Goal: Communication & Community: Answer question/provide support

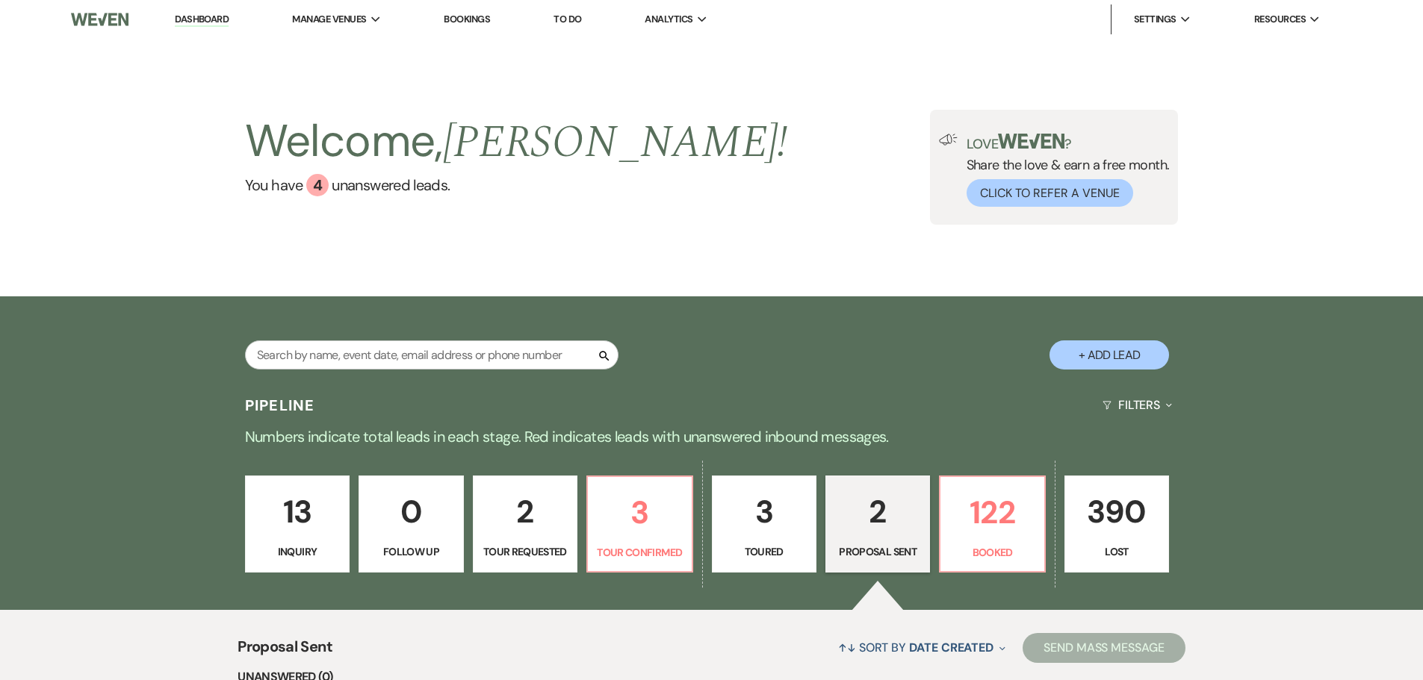
select select "6"
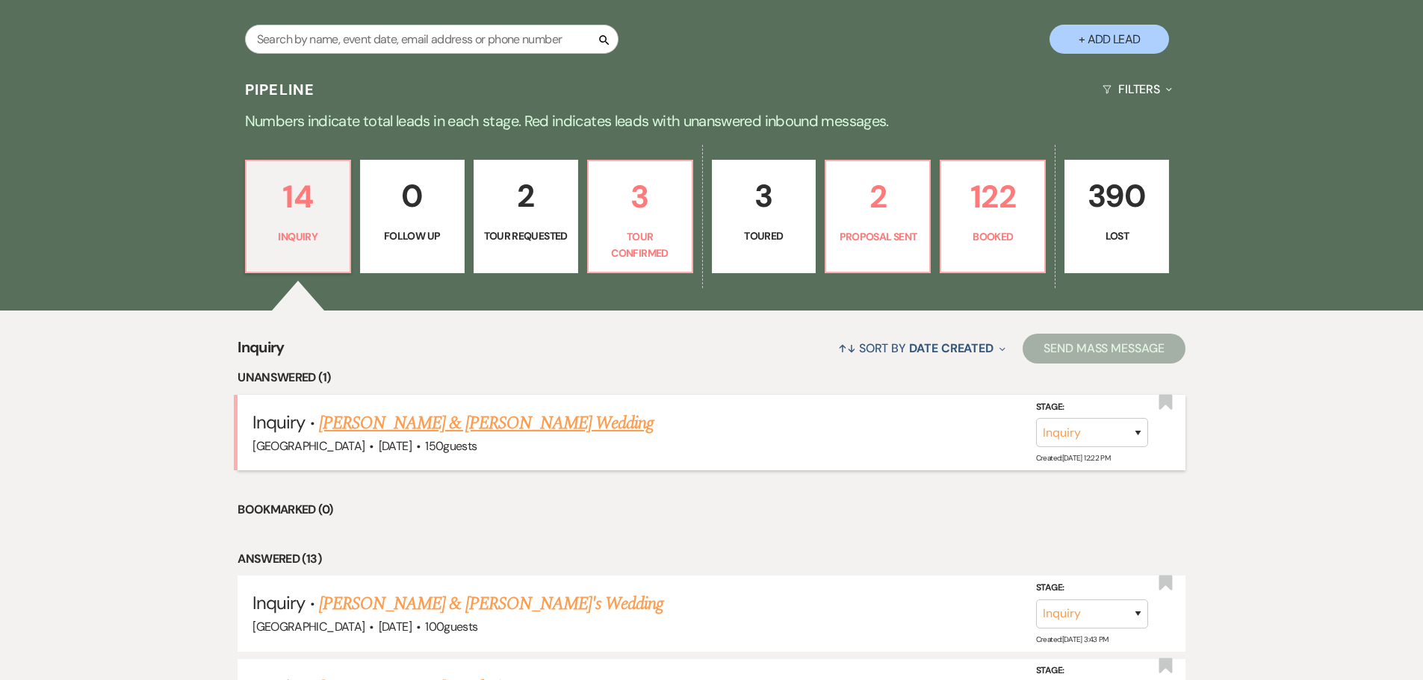
click at [415, 426] on link "[PERSON_NAME] & [PERSON_NAME] Wedding" at bounding box center [486, 423] width 335 height 27
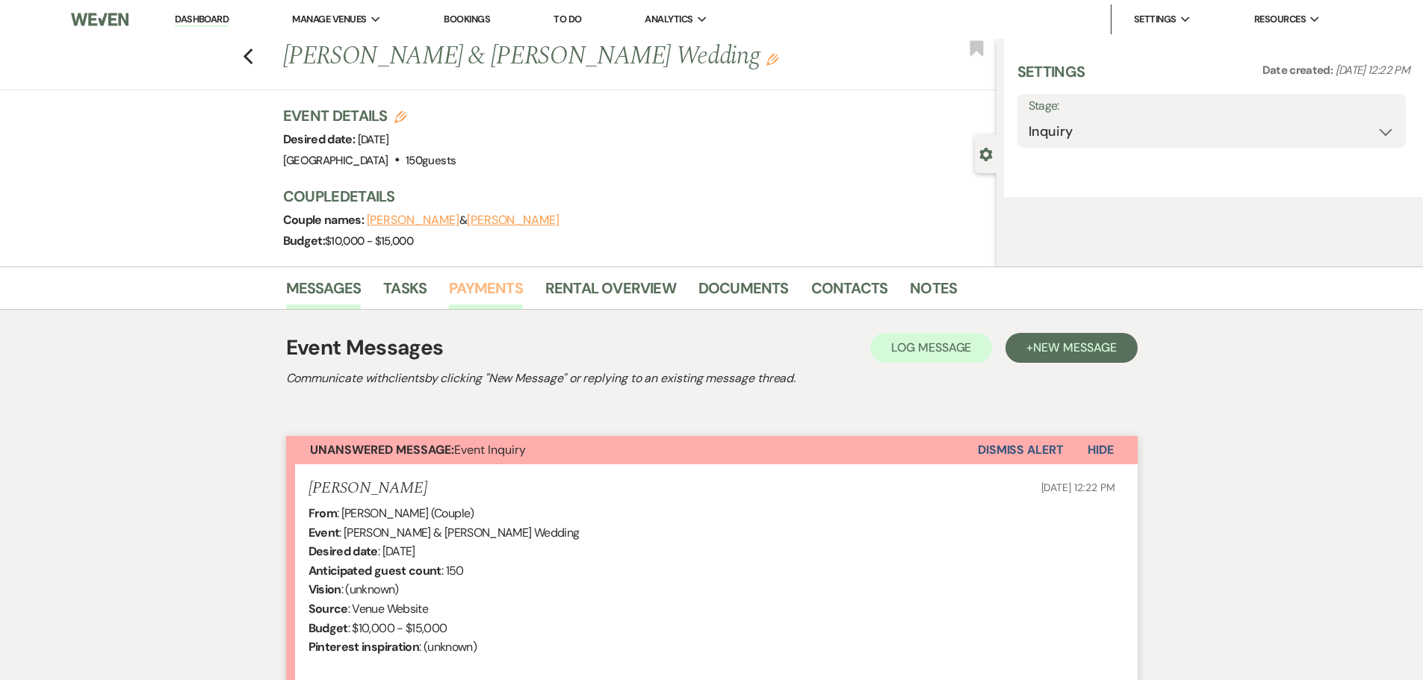
select select "5"
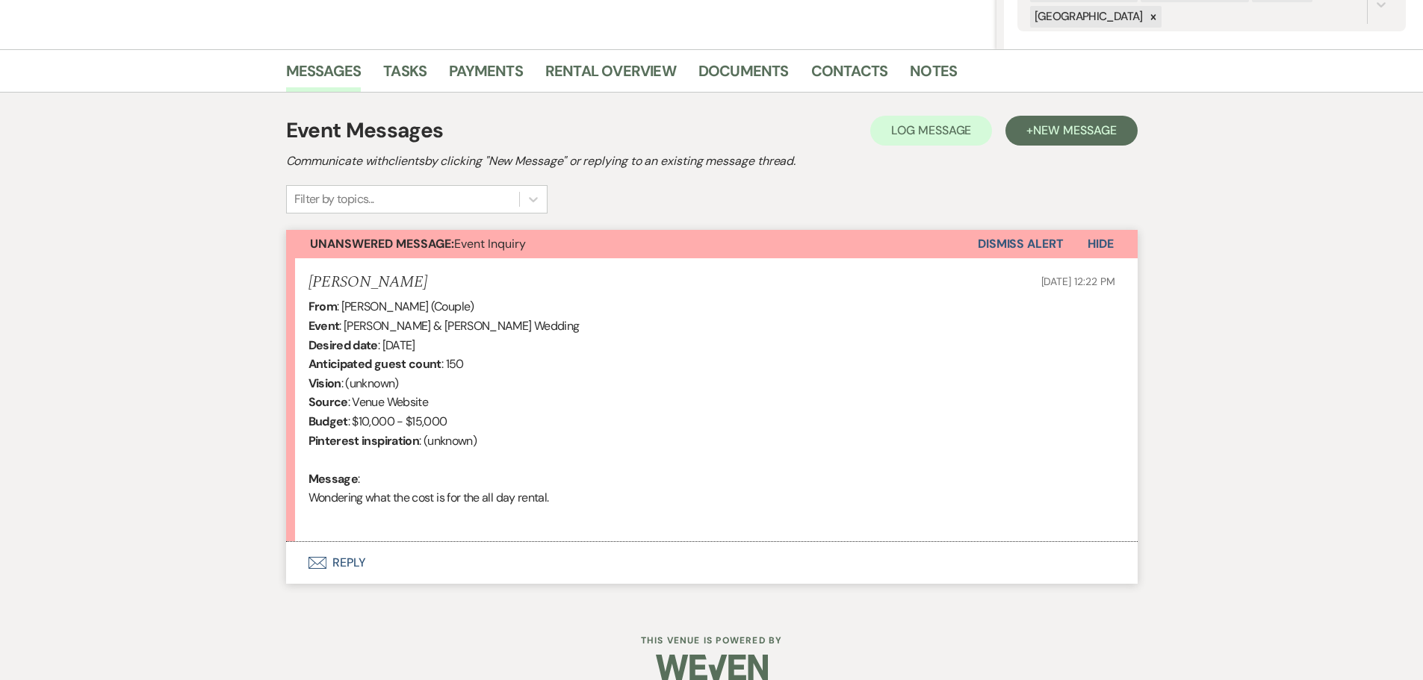
scroll to position [348, 0]
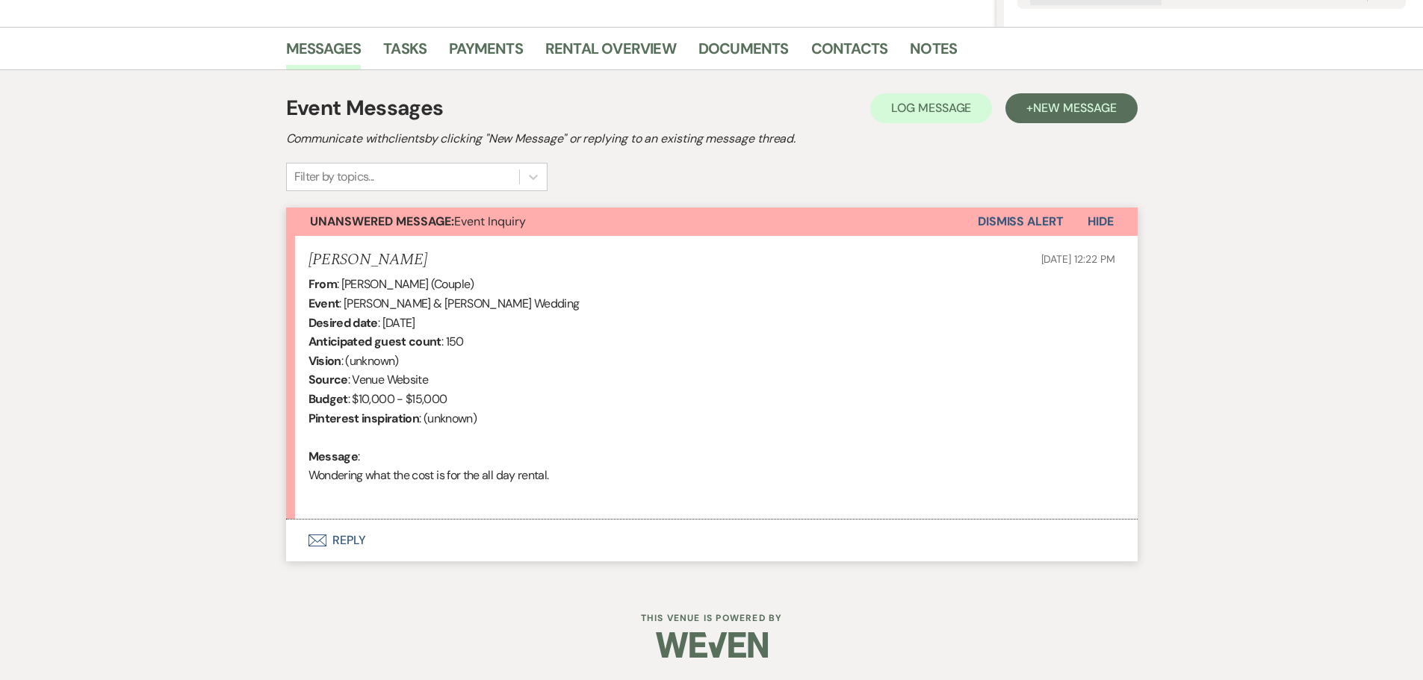
click at [339, 536] on button "Envelope Reply" at bounding box center [711, 541] width 851 height 42
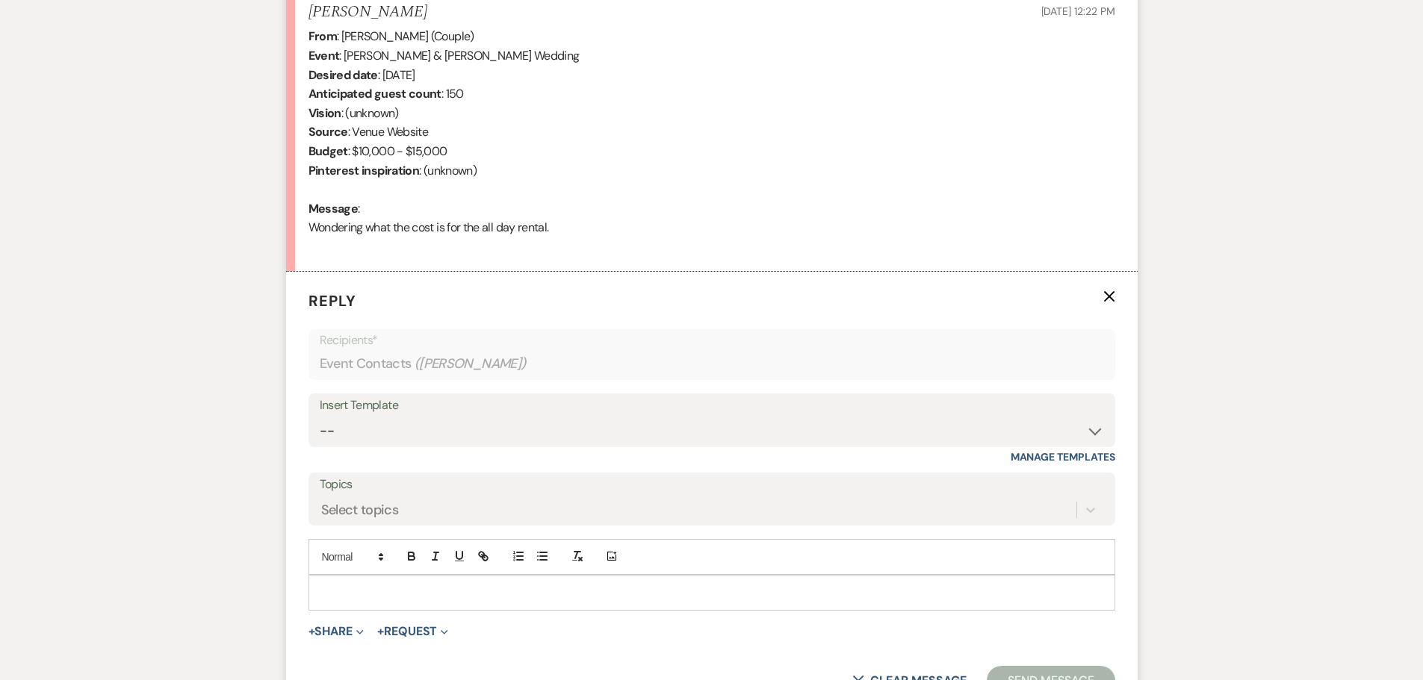
scroll to position [633, 0]
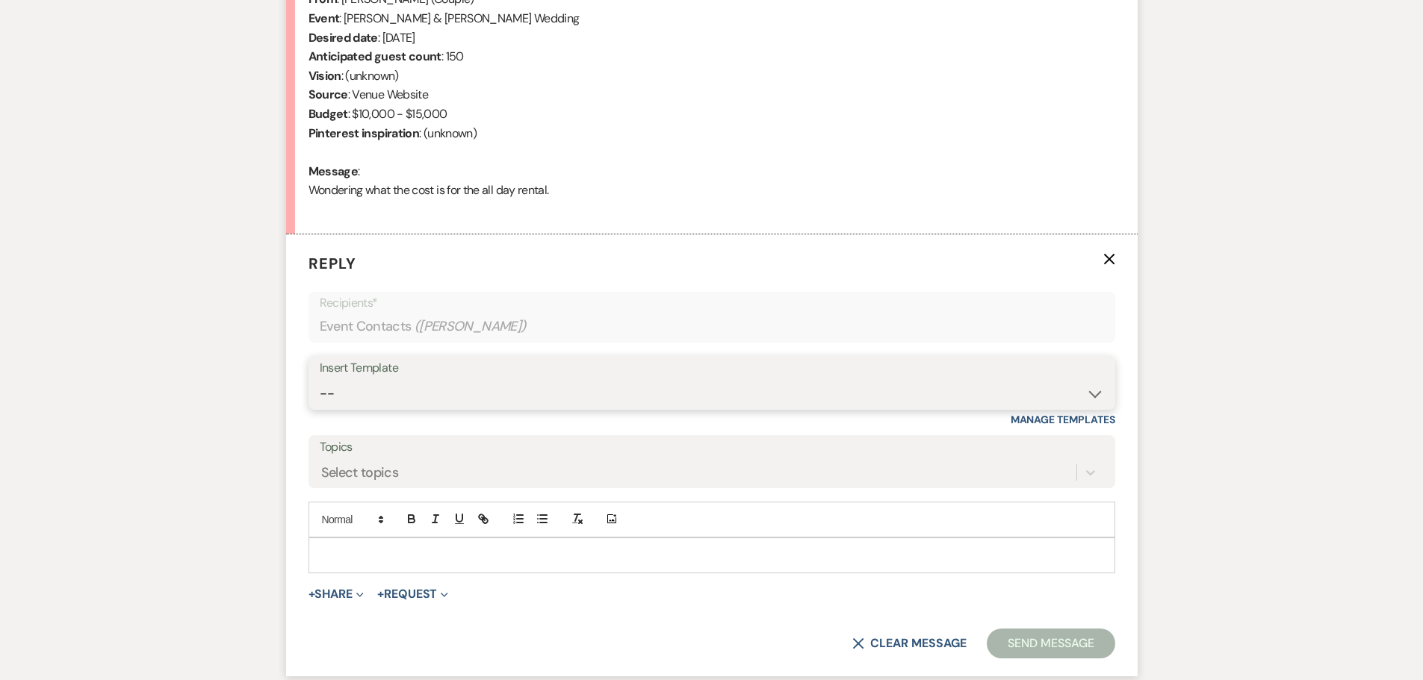
click at [385, 392] on select "-- Weven Planning Portal Introduction (Booked Events) Initial Inquiry Response …" at bounding box center [712, 393] width 784 height 29
select select "1812"
click at [320, 379] on select "-- Weven Planning Portal Introduction (Booked Events) Initial Inquiry Response …" at bounding box center [712, 393] width 784 height 29
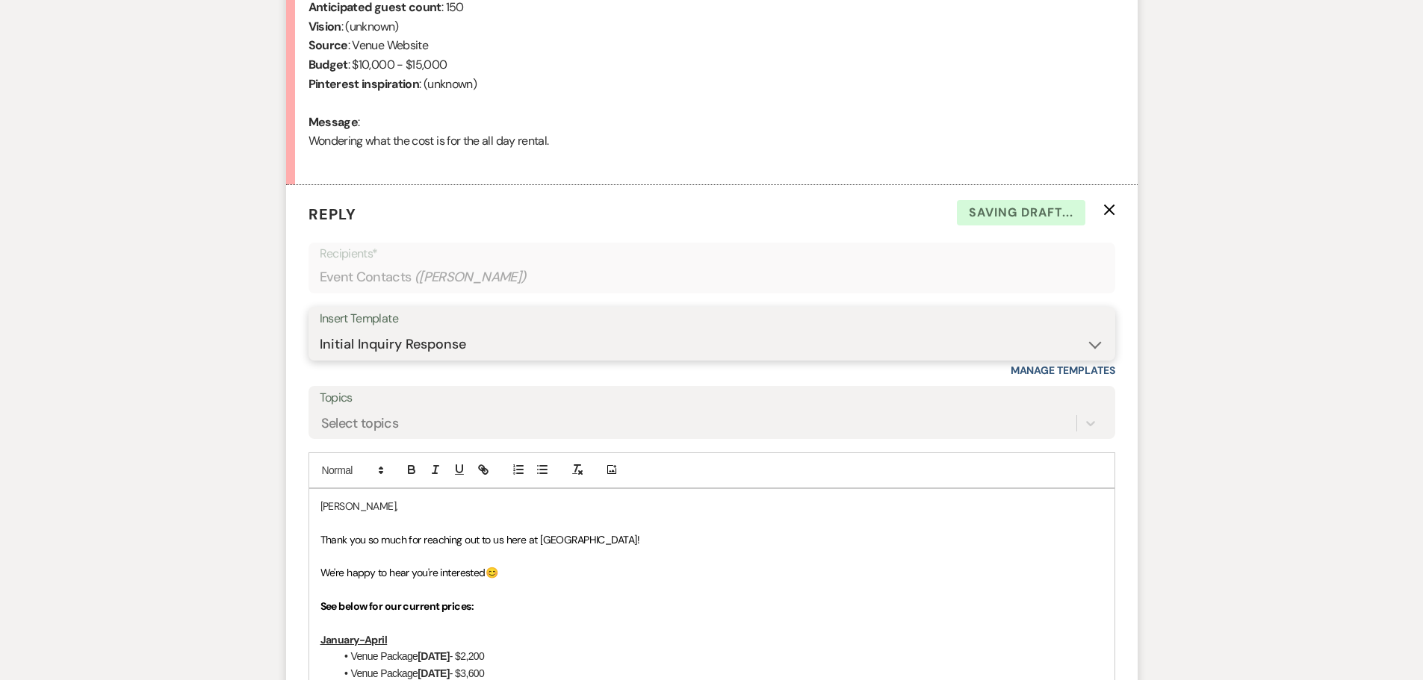
scroll to position [708, 0]
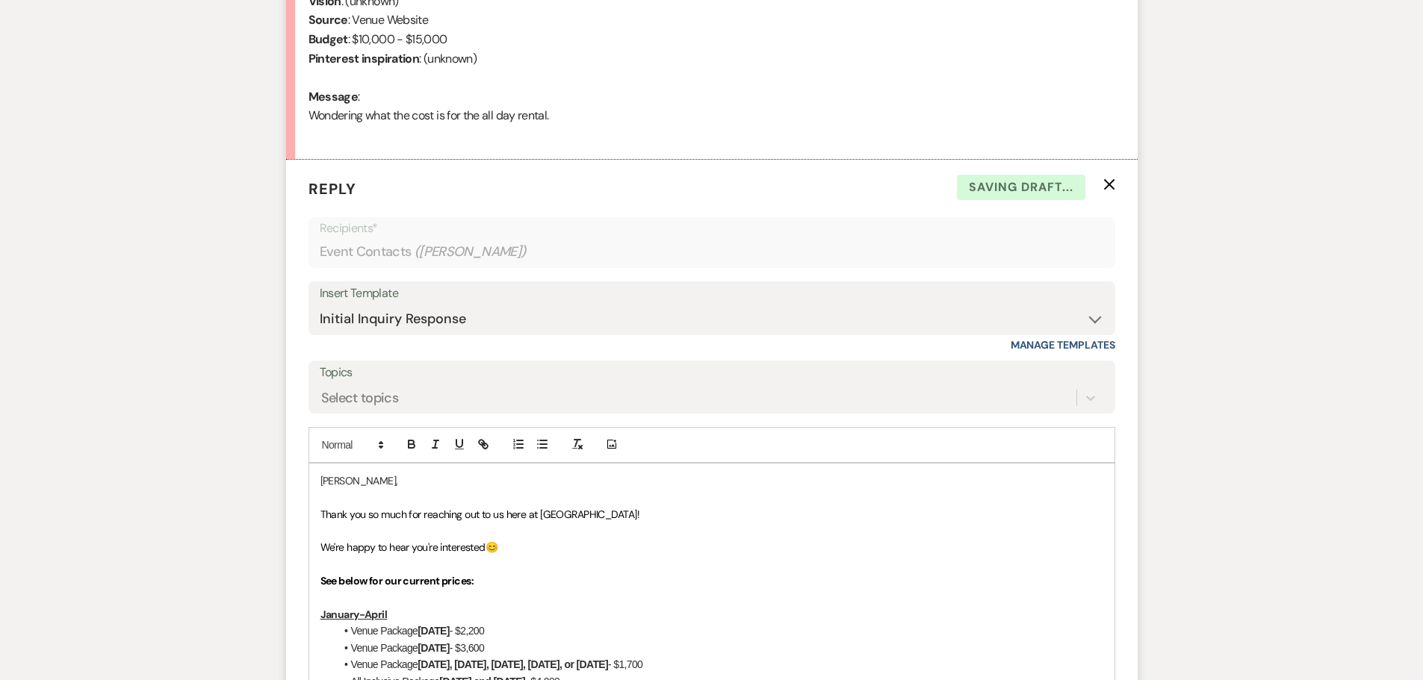
click at [320, 479] on p "[PERSON_NAME]," at bounding box center [711, 481] width 783 height 16
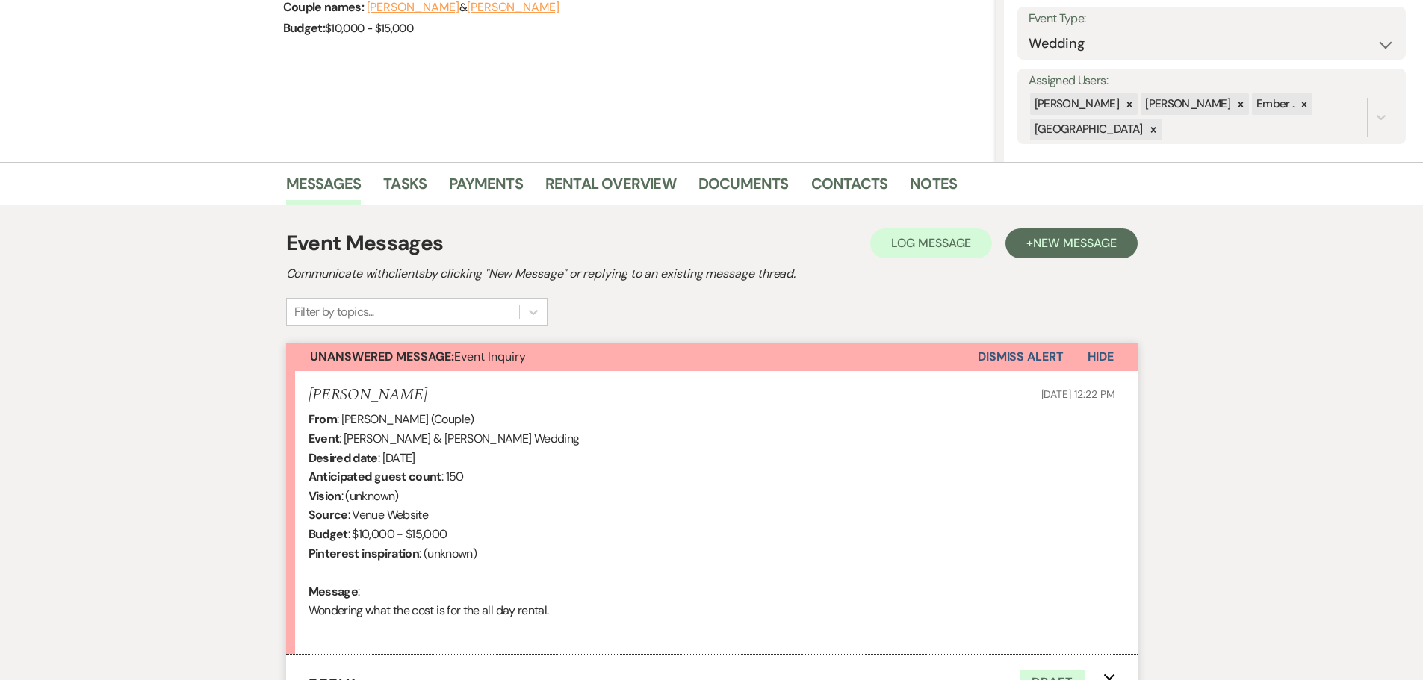
scroll to position [0, 0]
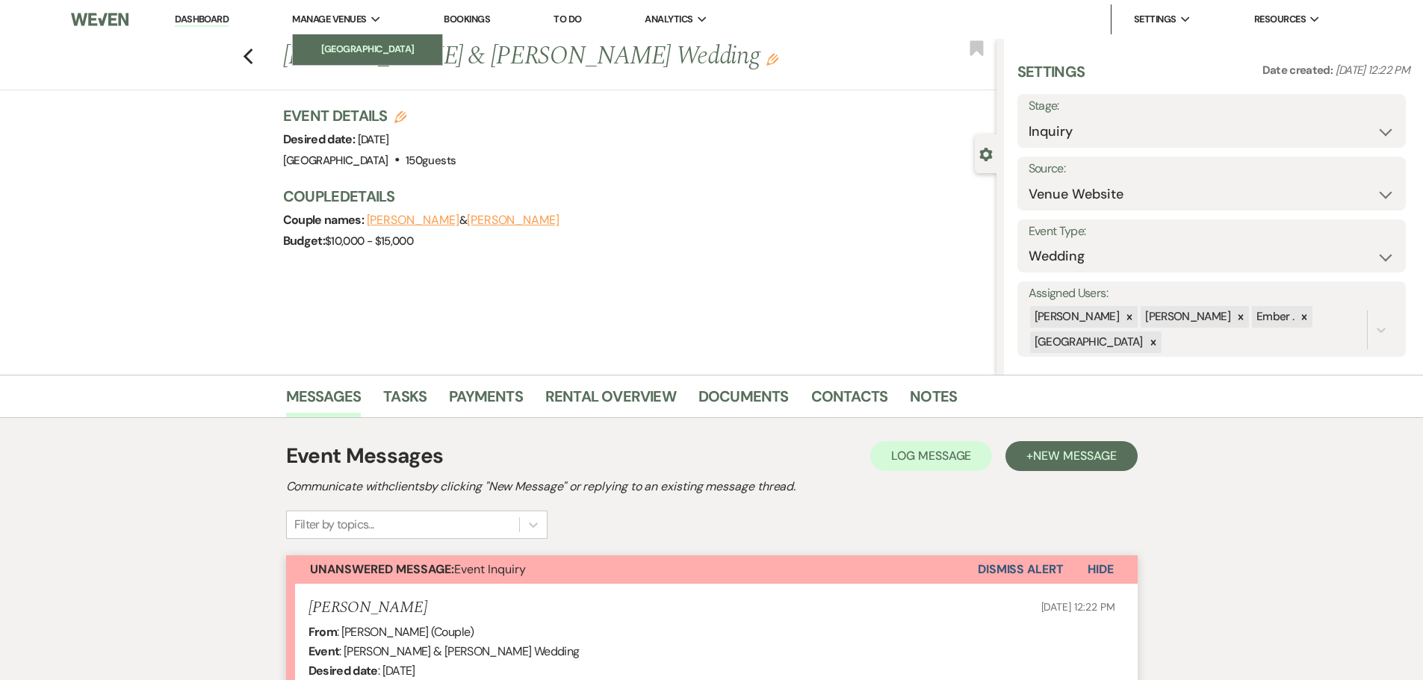
click at [335, 50] on li "[GEOGRAPHIC_DATA]" at bounding box center [367, 49] width 134 height 15
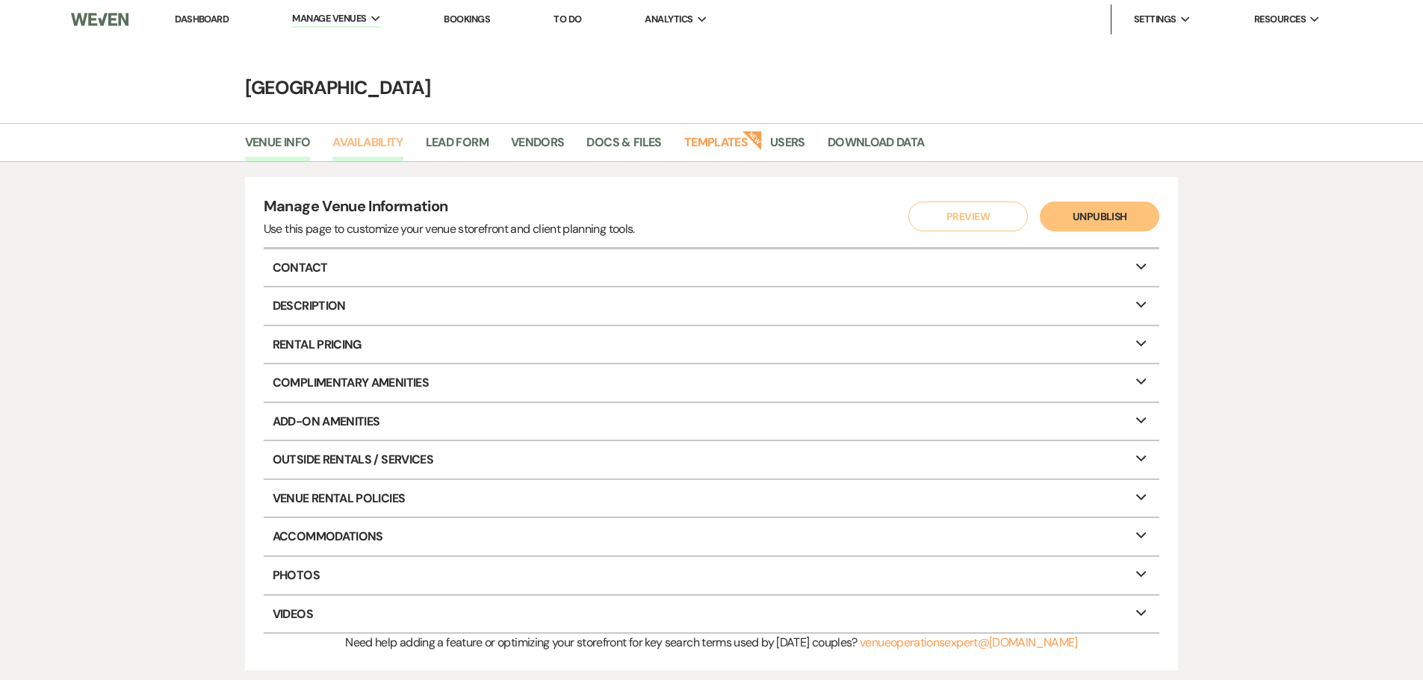
click at [359, 152] on link "Availability" at bounding box center [367, 147] width 70 height 28
select select "3"
select select "2026"
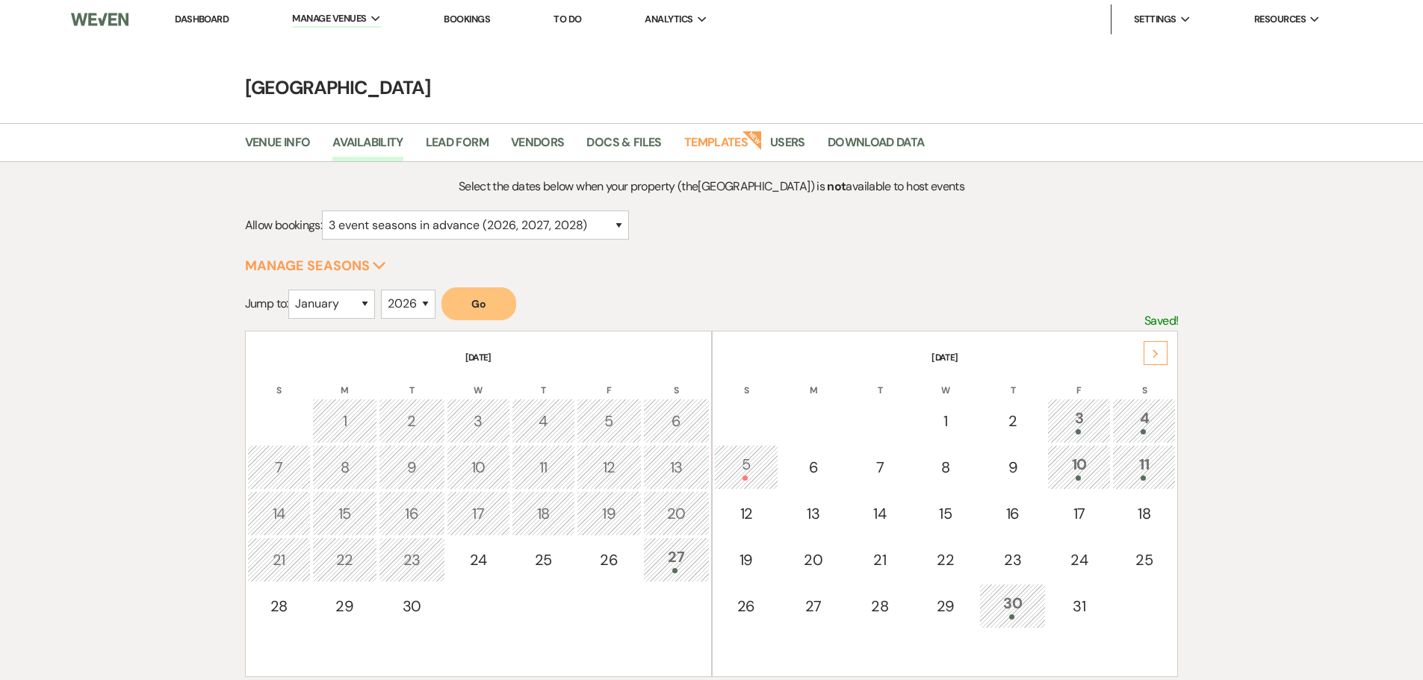
click at [1155, 353] on icon "Next" at bounding box center [1155, 354] width 7 height 9
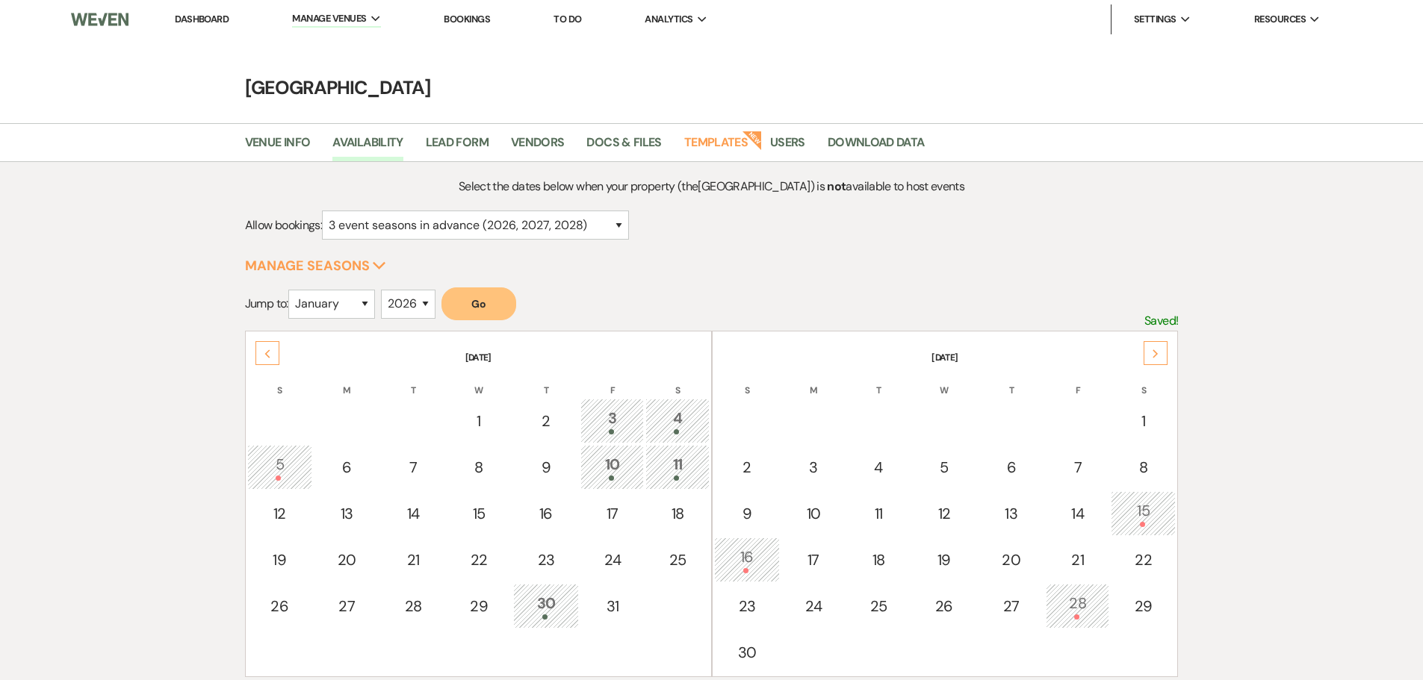
click at [1155, 353] on icon "Next" at bounding box center [1155, 354] width 7 height 9
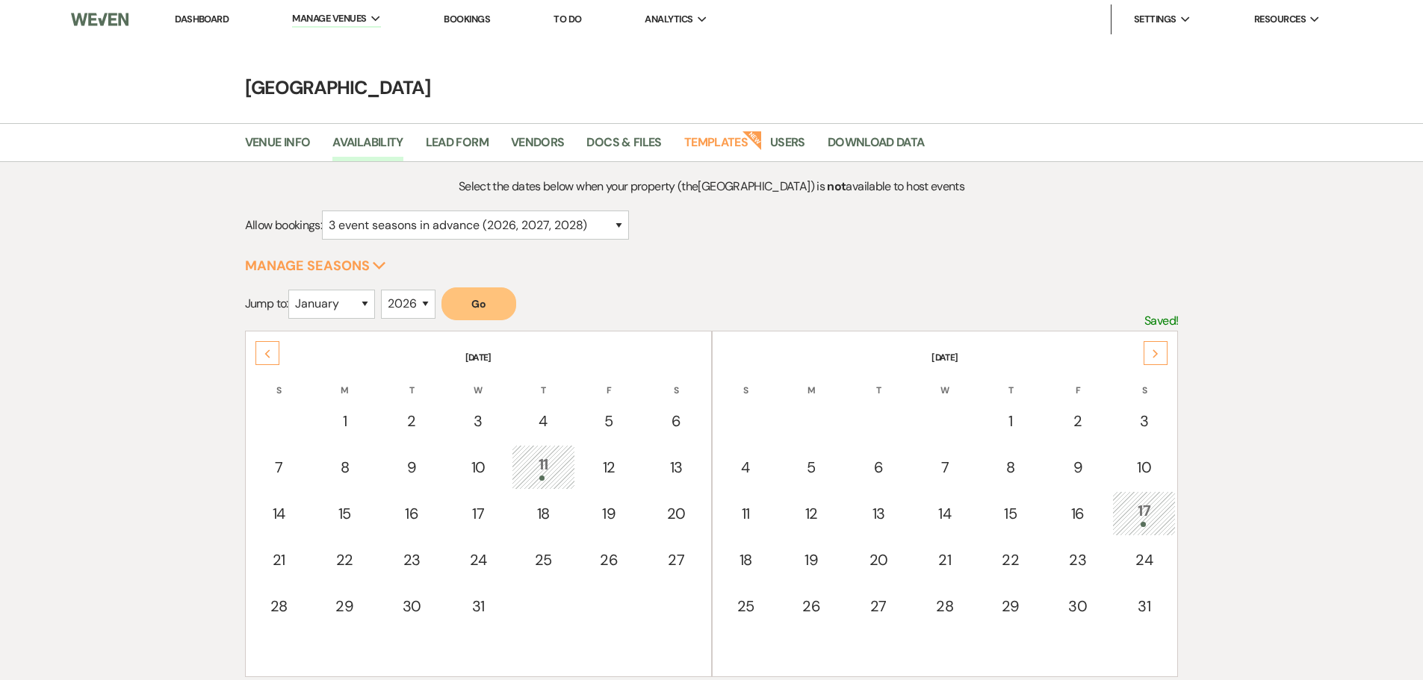
click at [1155, 353] on icon "Next" at bounding box center [1155, 354] width 7 height 9
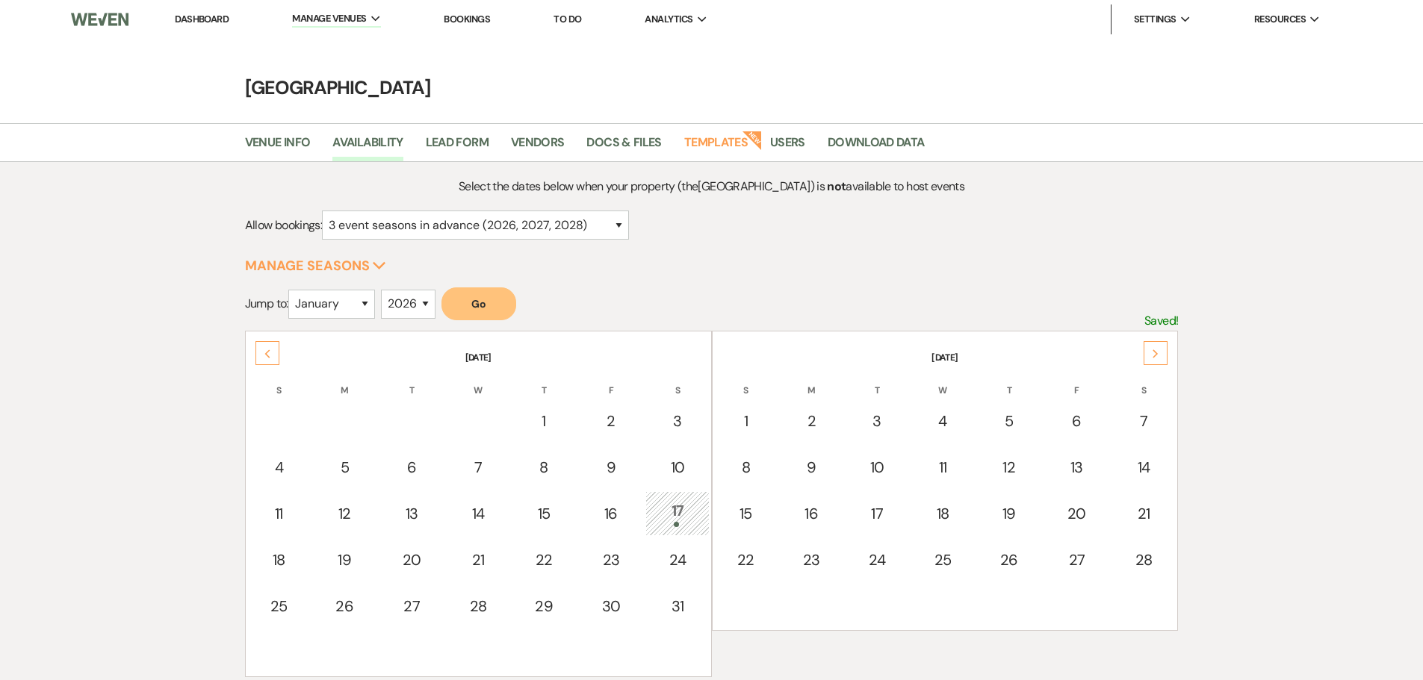
click at [1155, 353] on icon "Next" at bounding box center [1155, 354] width 7 height 9
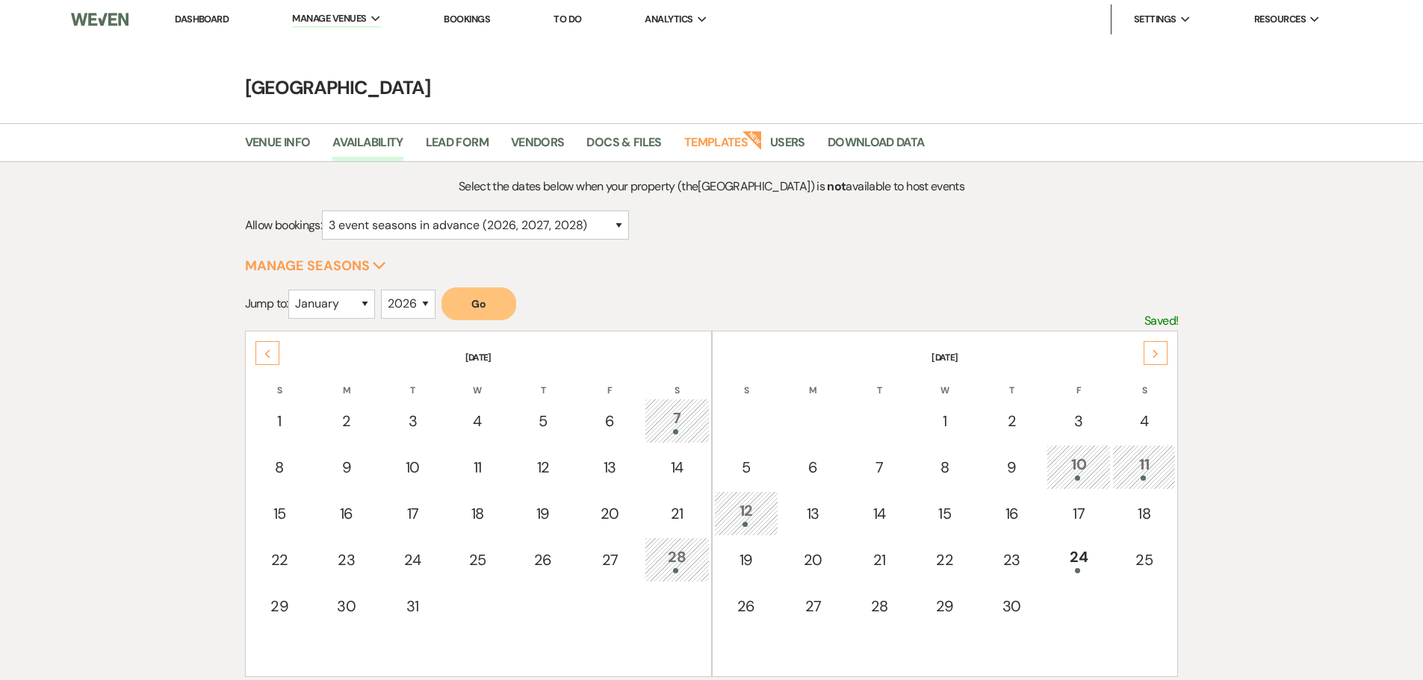
click at [1155, 353] on icon "Next" at bounding box center [1155, 354] width 7 height 9
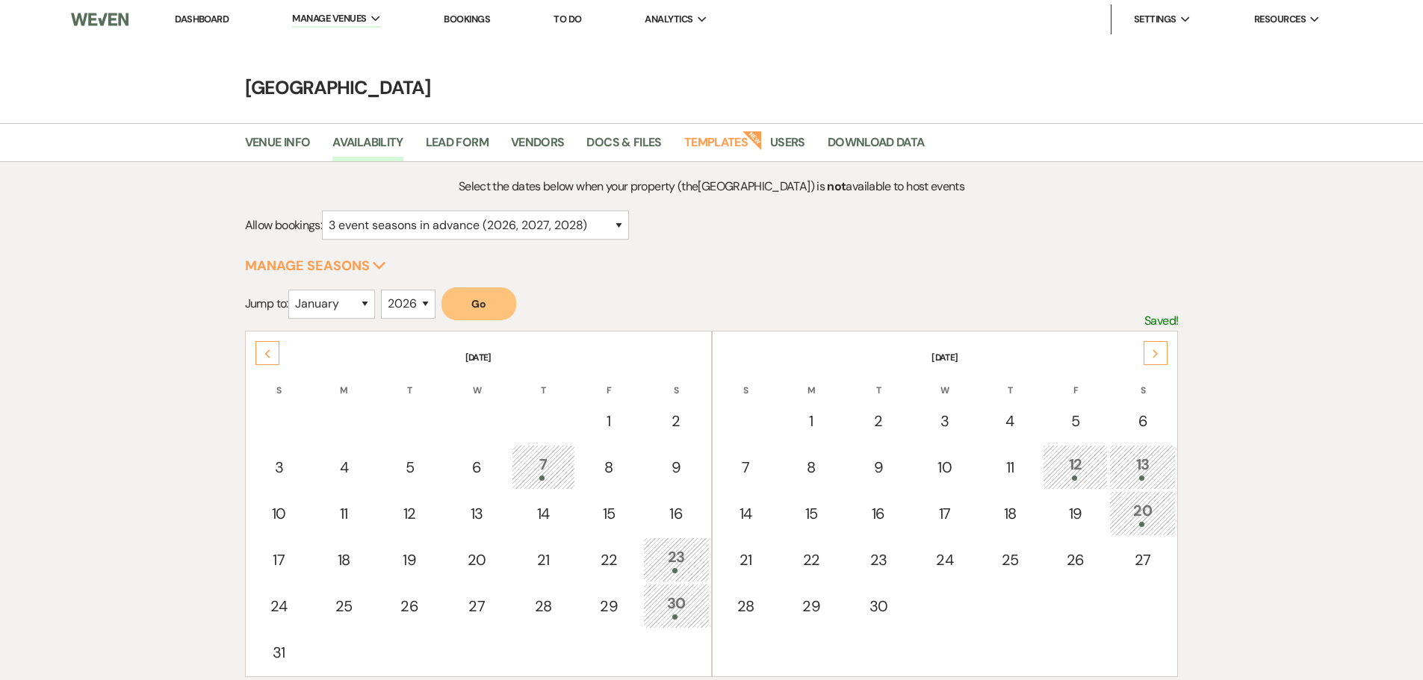
click at [1077, 469] on div "12" at bounding box center [1075, 467] width 49 height 28
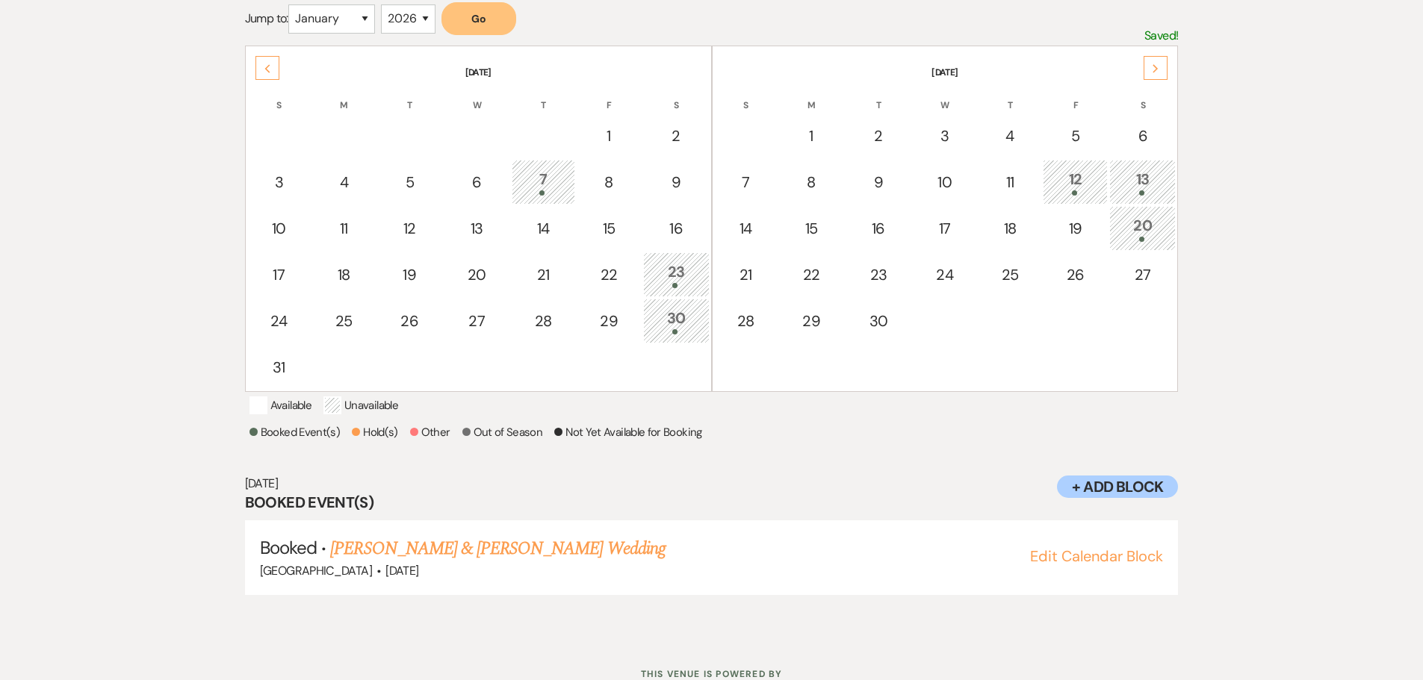
click at [1125, 175] on div "13" at bounding box center [1142, 182] width 50 height 28
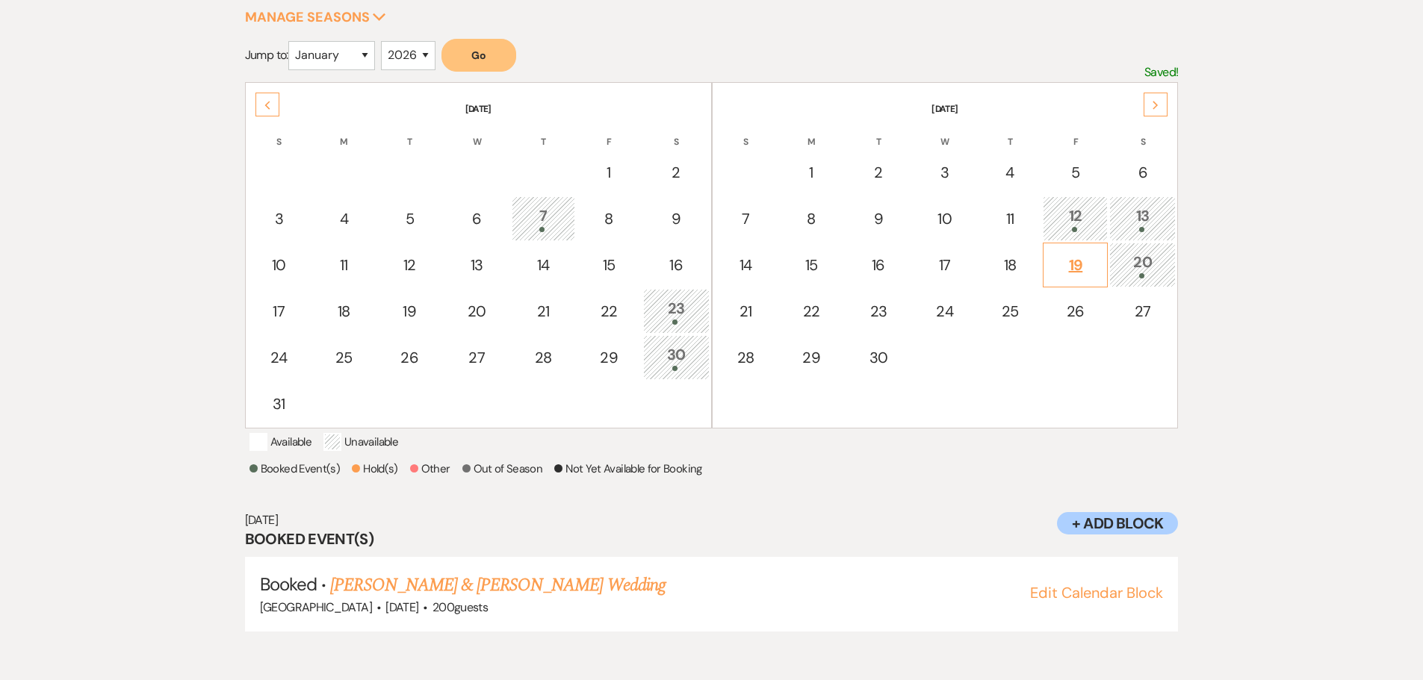
click at [1074, 270] on div "19" at bounding box center [1075, 265] width 49 height 22
select select "other"
select select "false"
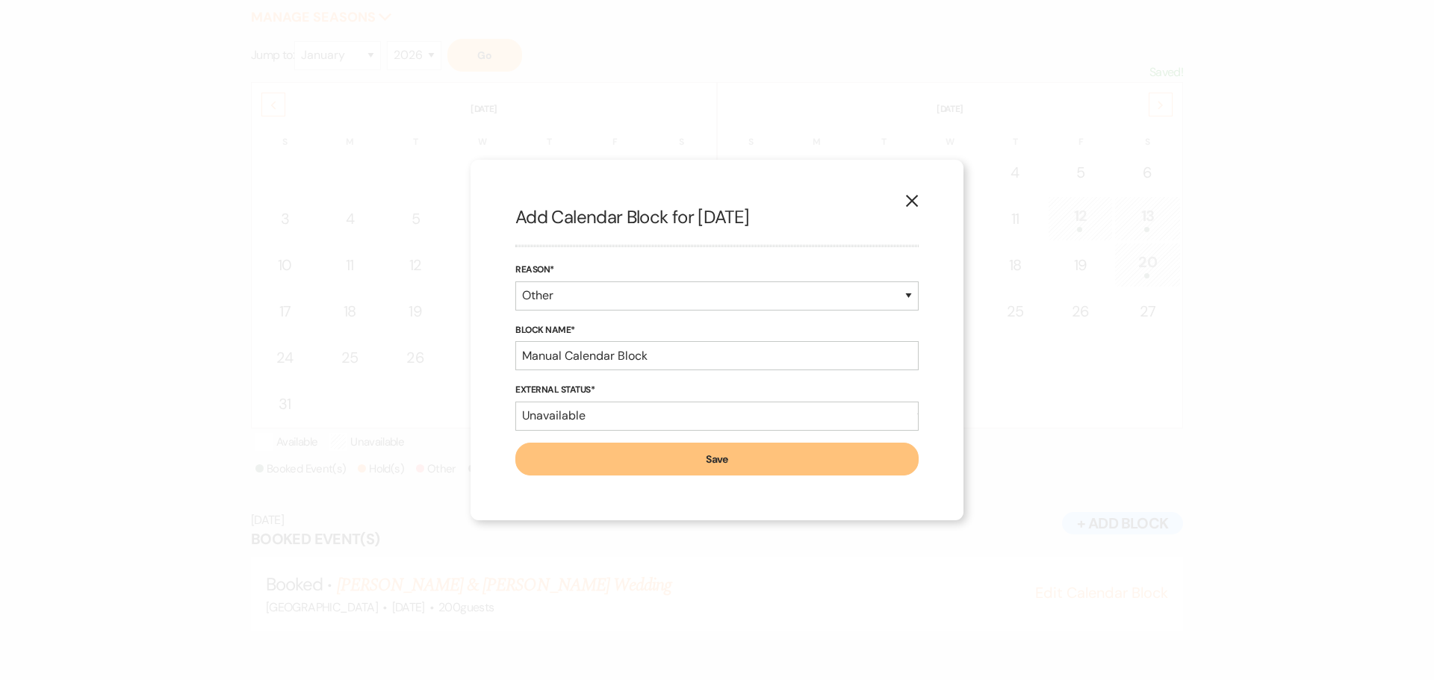
click at [913, 192] on button "X" at bounding box center [912, 200] width 22 height 26
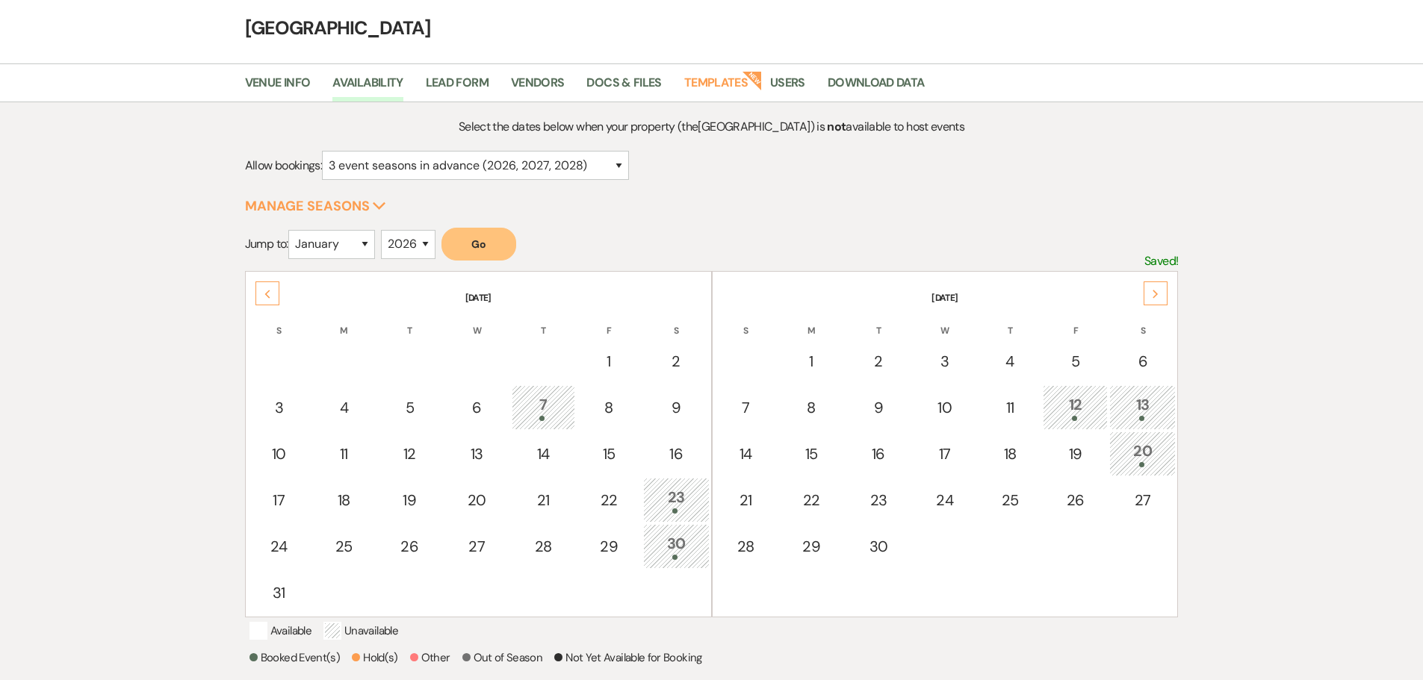
scroll to position [0, 0]
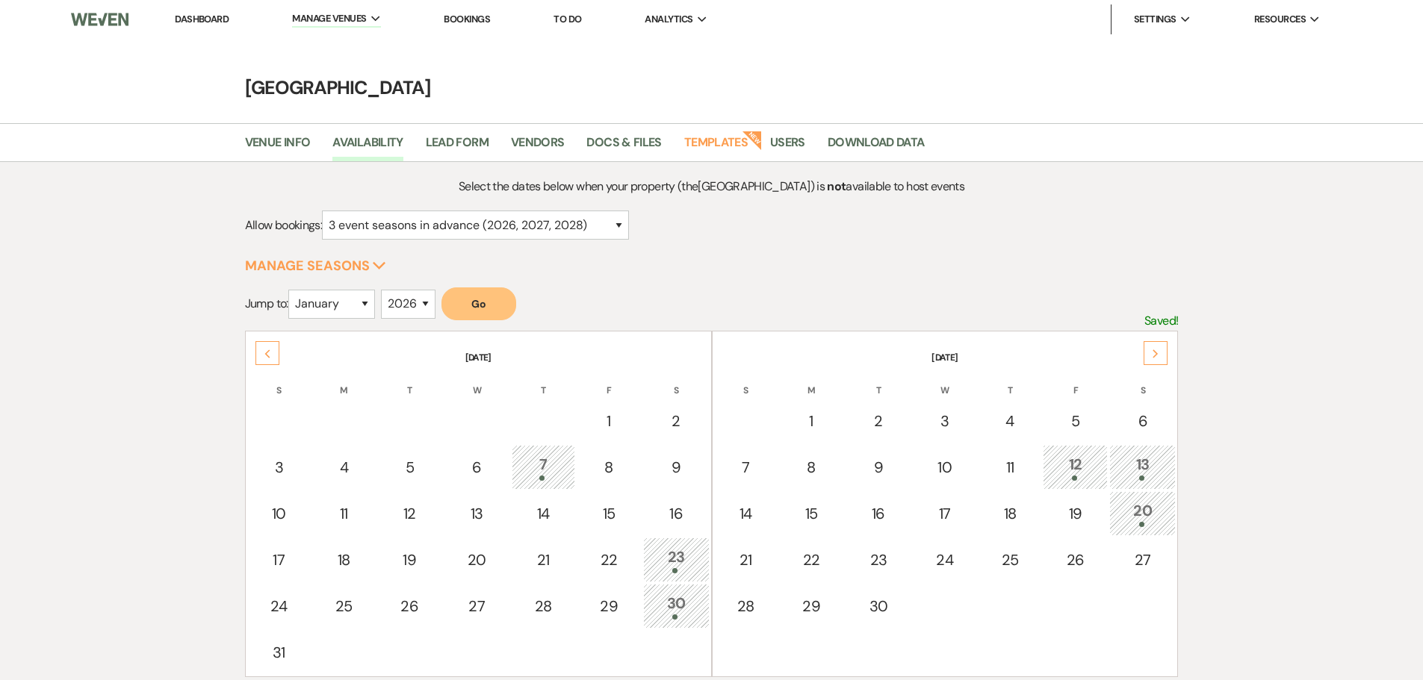
click at [189, 22] on link "Dashboard" at bounding box center [202, 19] width 54 height 13
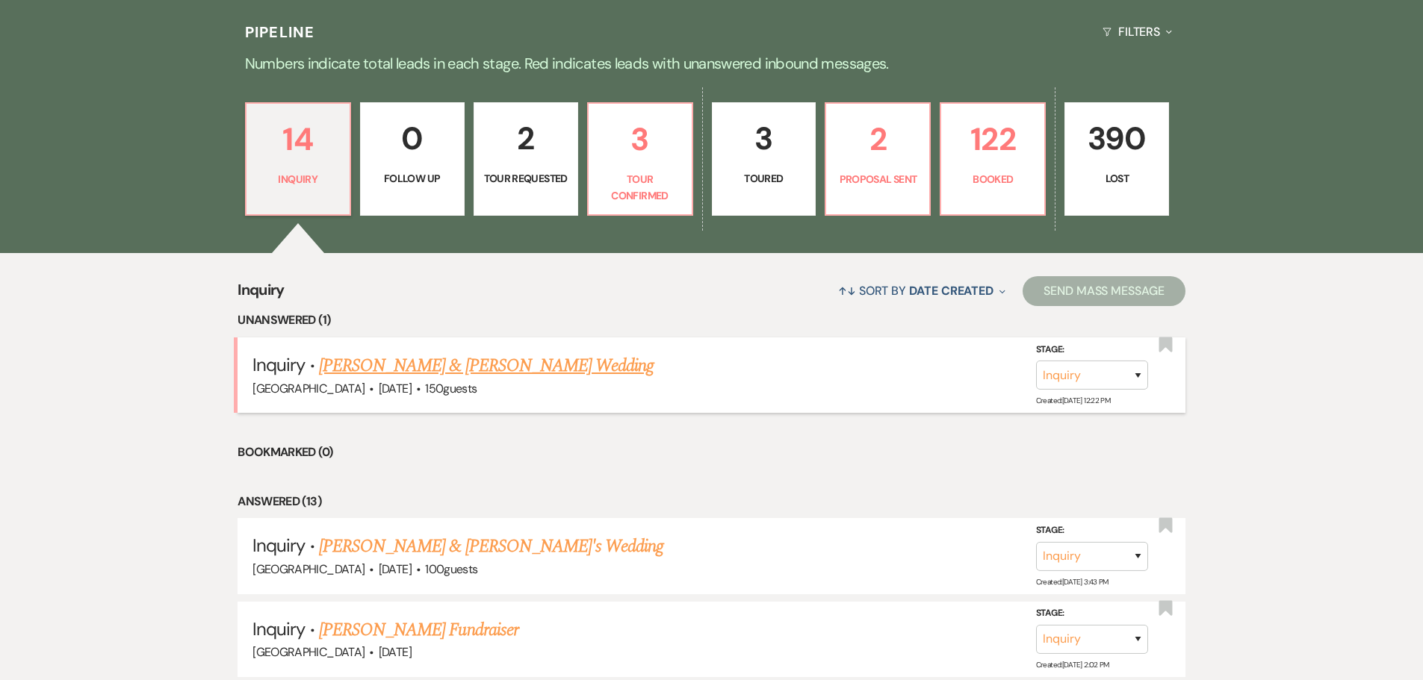
click at [411, 370] on link "[PERSON_NAME] & [PERSON_NAME] Wedding" at bounding box center [486, 366] width 335 height 27
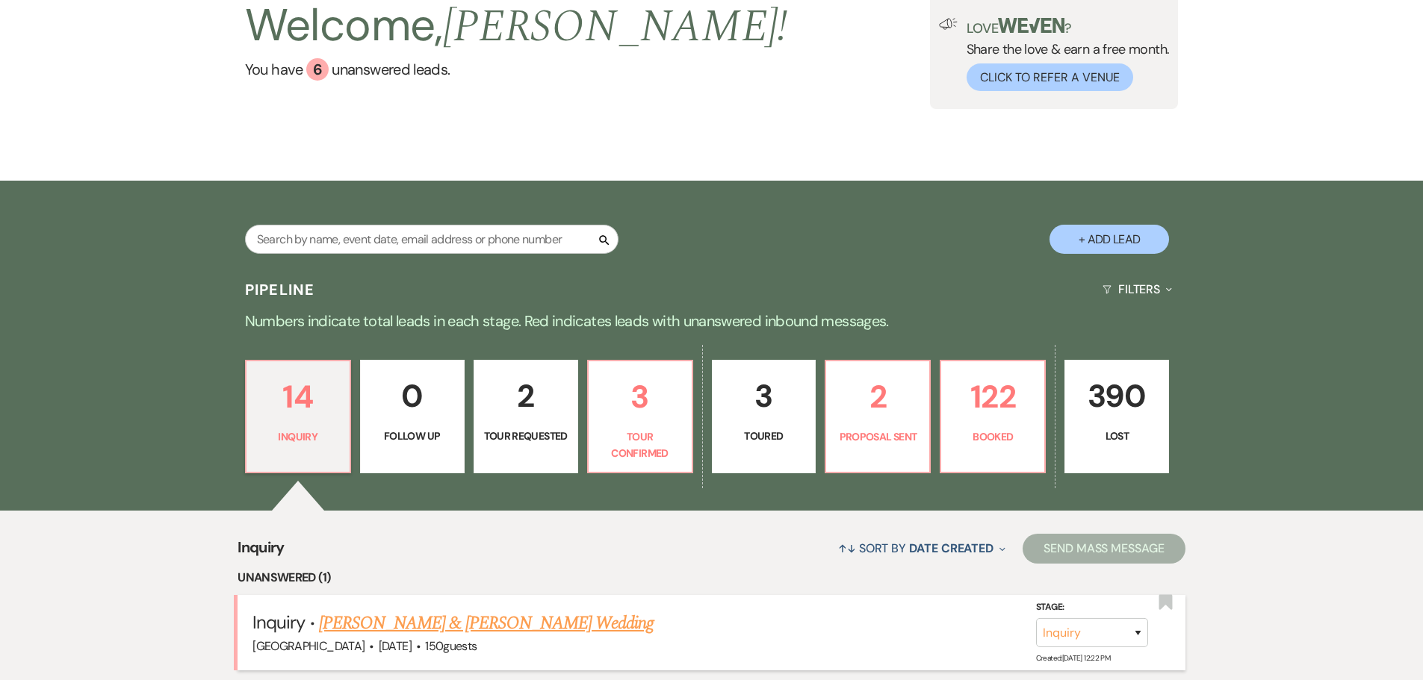
select select "5"
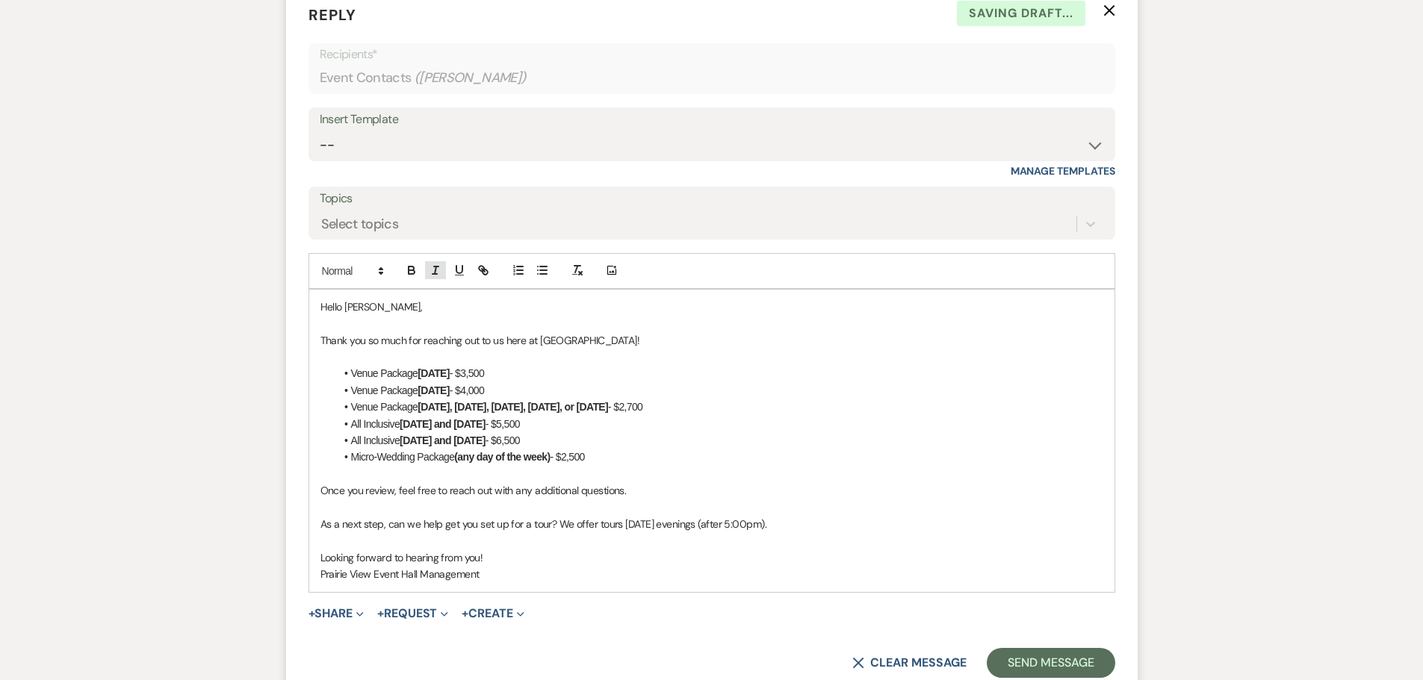
scroll to position [884, 0]
click at [515, 353] on p at bounding box center [711, 355] width 783 height 16
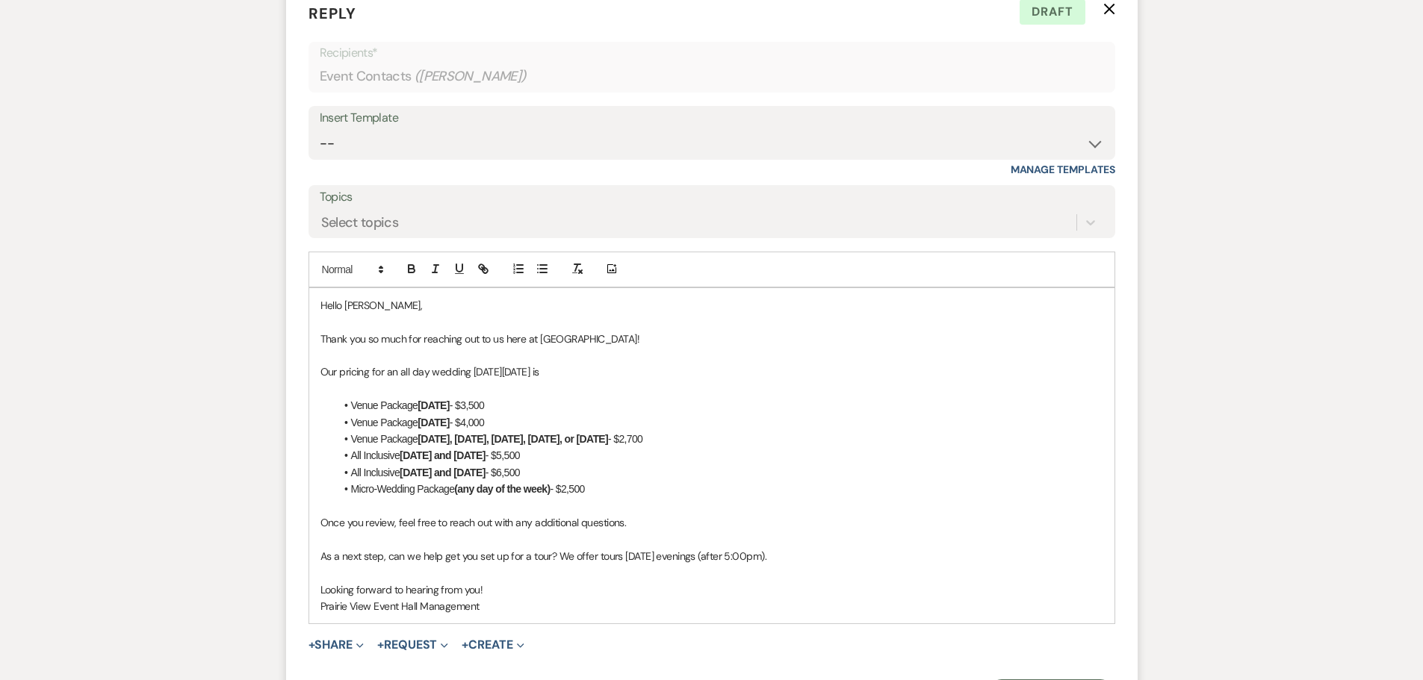
click at [588, 370] on p "Our pricing for an all day wedding [DATE][DATE] is" at bounding box center [711, 372] width 783 height 16
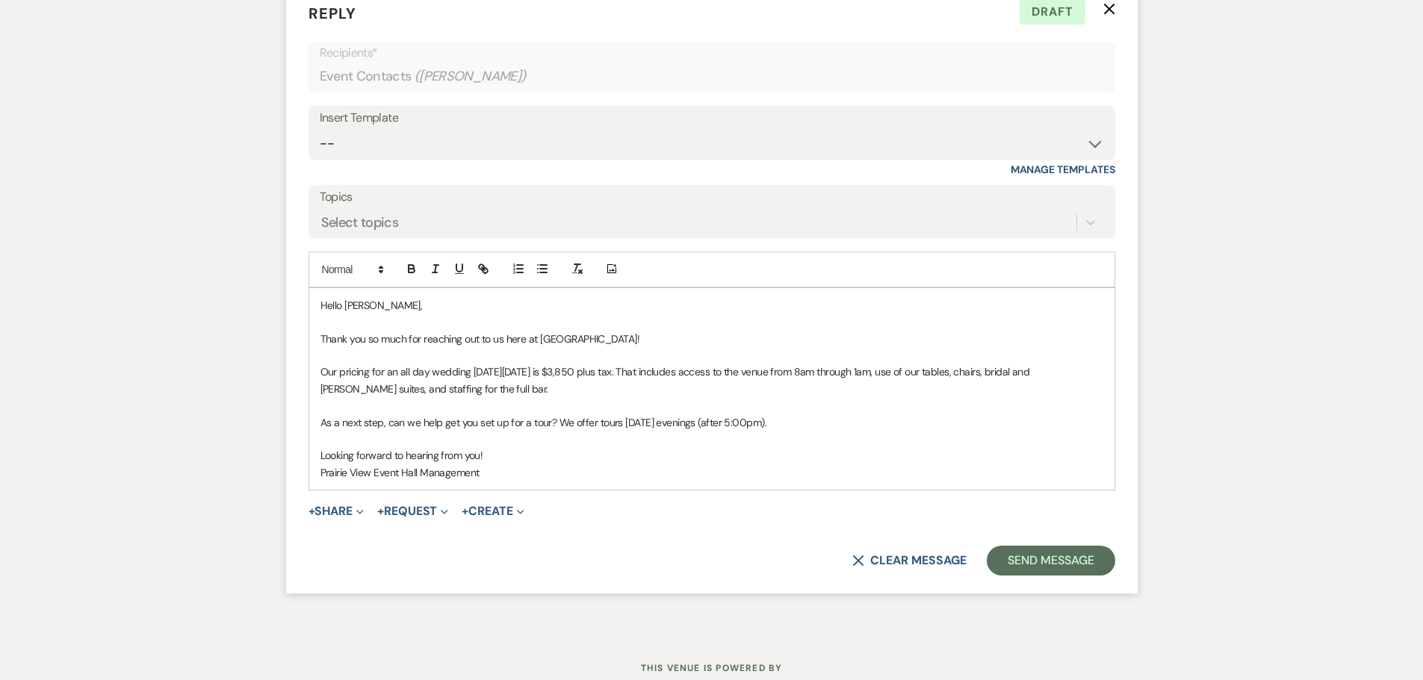
click at [540, 403] on p at bounding box center [711, 405] width 783 height 16
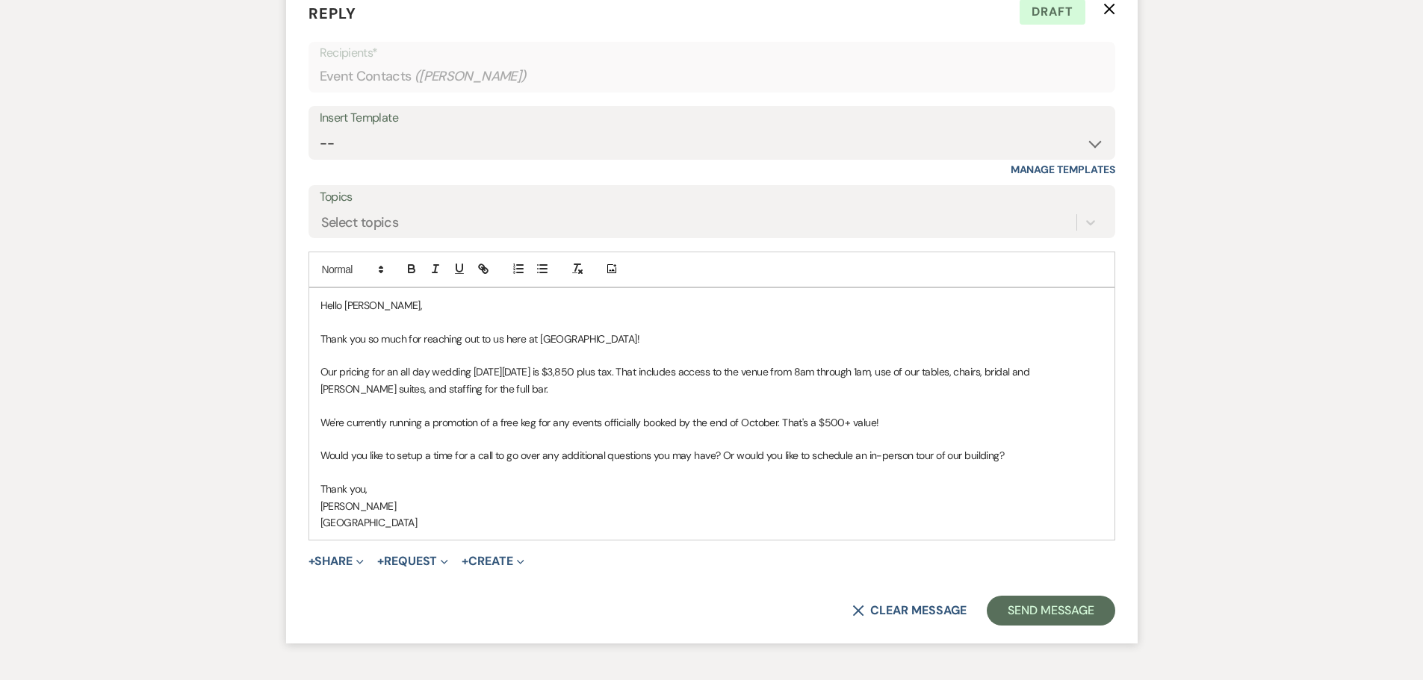
click at [638, 372] on p "Our pricing for an all day wedding [DATE][DATE] is $3,850 plus tax. That includ…" at bounding box center [711, 381] width 783 height 34
click at [1049, 612] on button "Send Message" at bounding box center [1051, 611] width 128 height 30
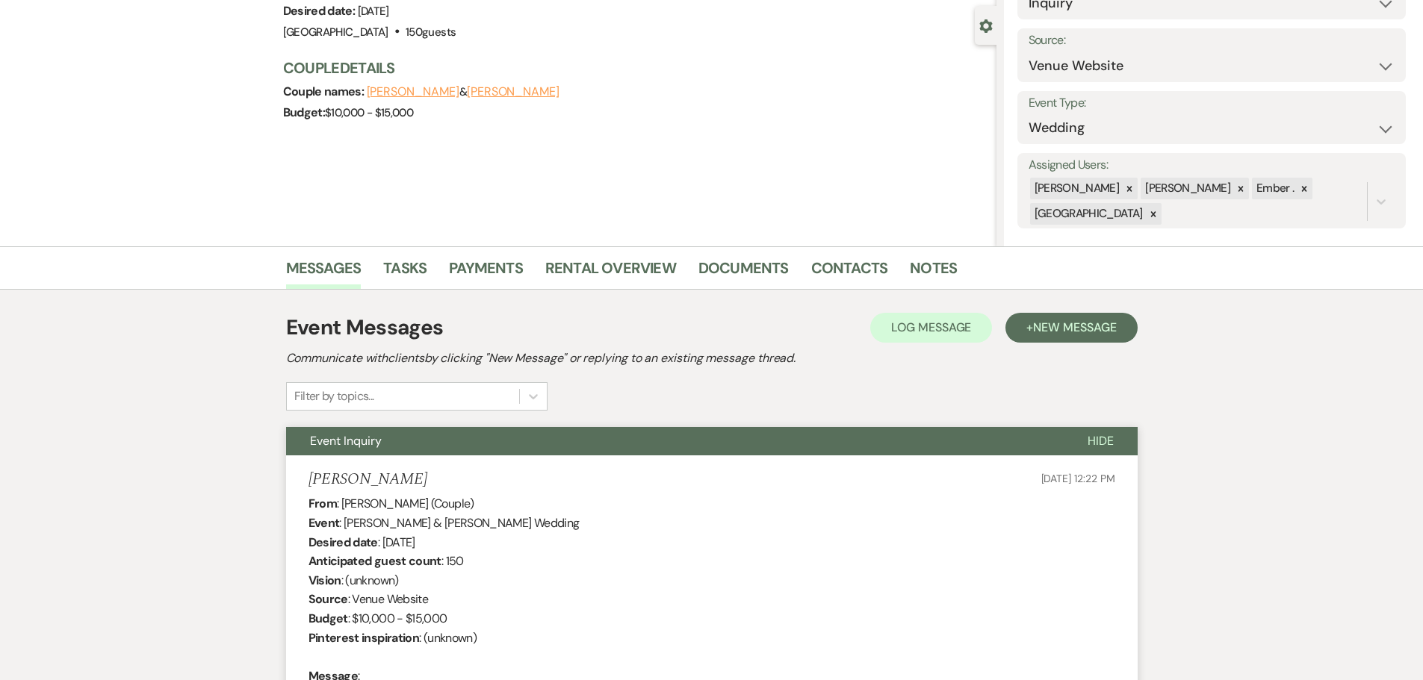
scroll to position [0, 0]
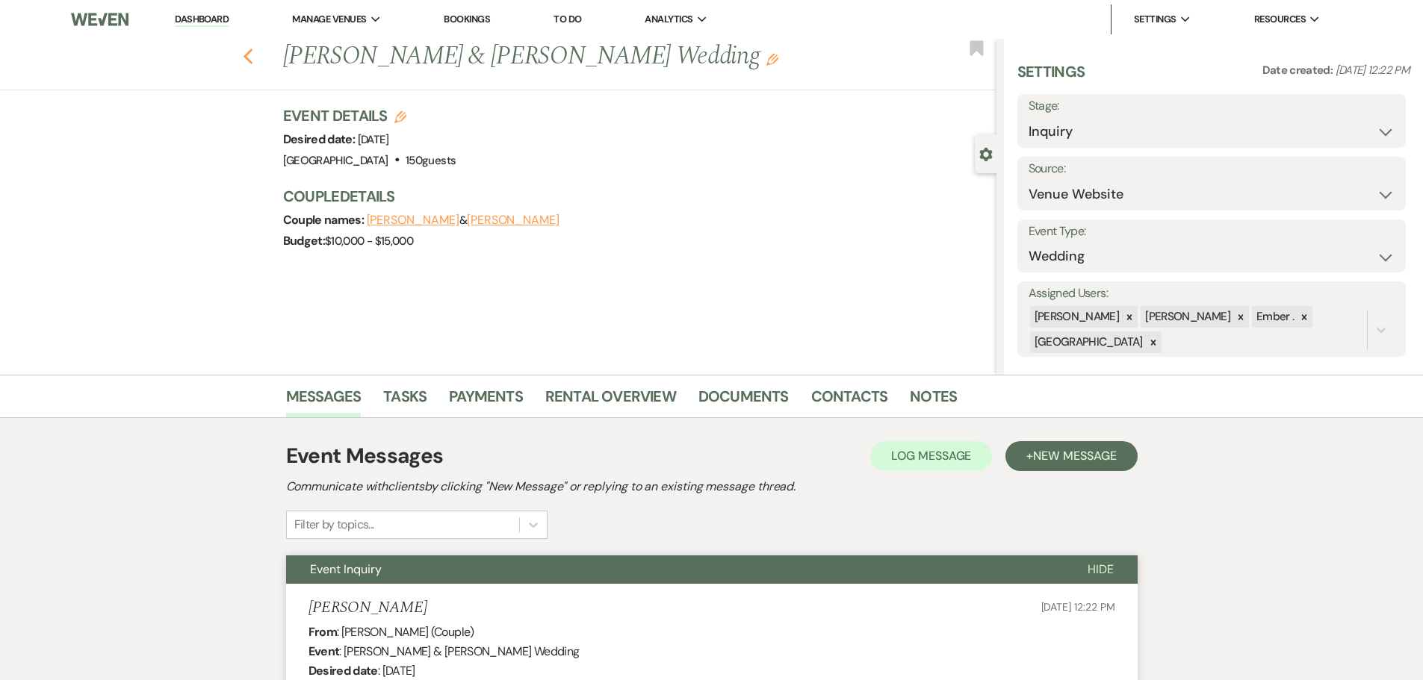
click at [249, 52] on icon "Previous" at bounding box center [248, 57] width 11 height 18
